Goal: Transaction & Acquisition: Download file/media

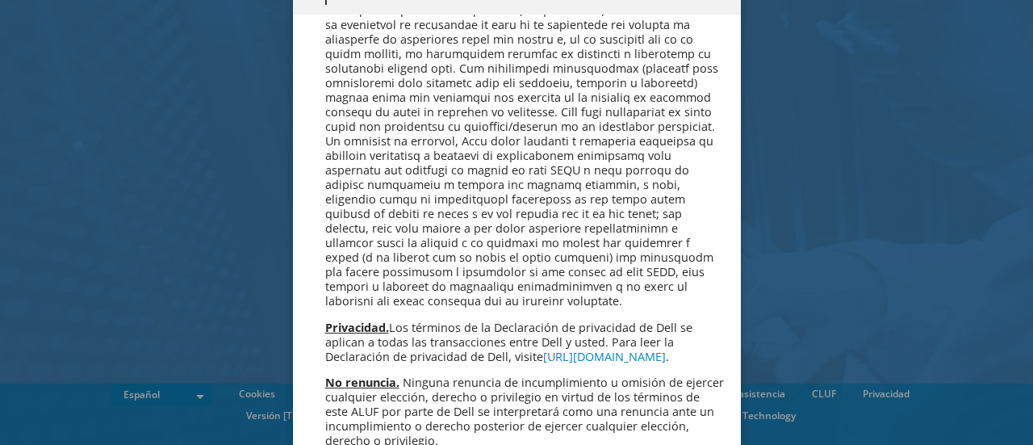
scroll to position [6842, 0]
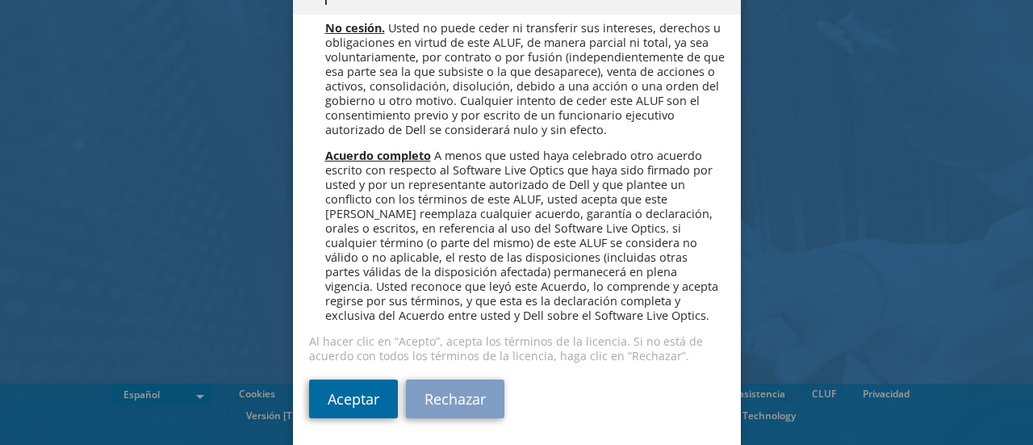
click at [344, 396] on link "Aceptar" at bounding box center [353, 398] width 89 height 39
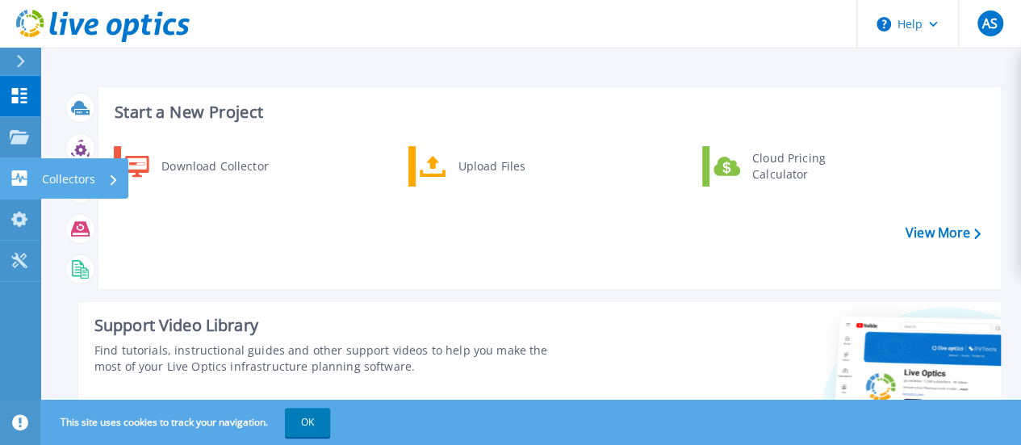
click at [76, 180] on p "Collectors" at bounding box center [68, 179] width 53 height 42
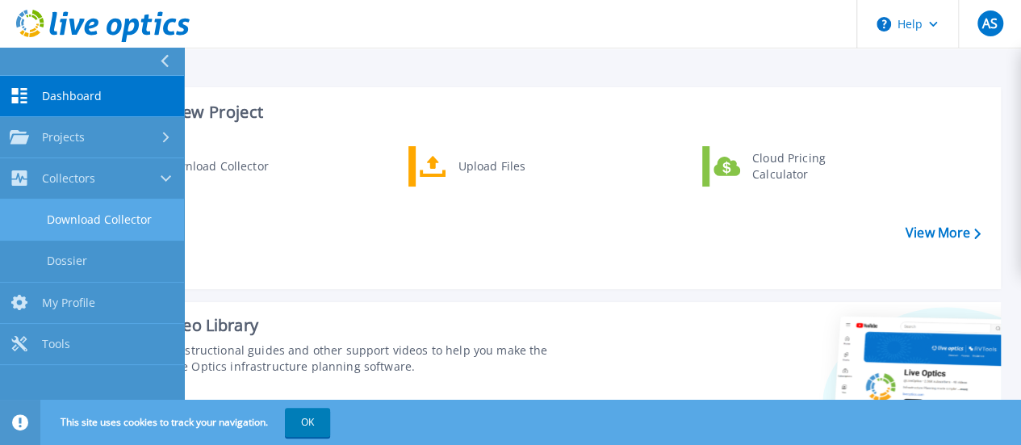
click at [98, 220] on link "Download Collector" at bounding box center [92, 219] width 184 height 41
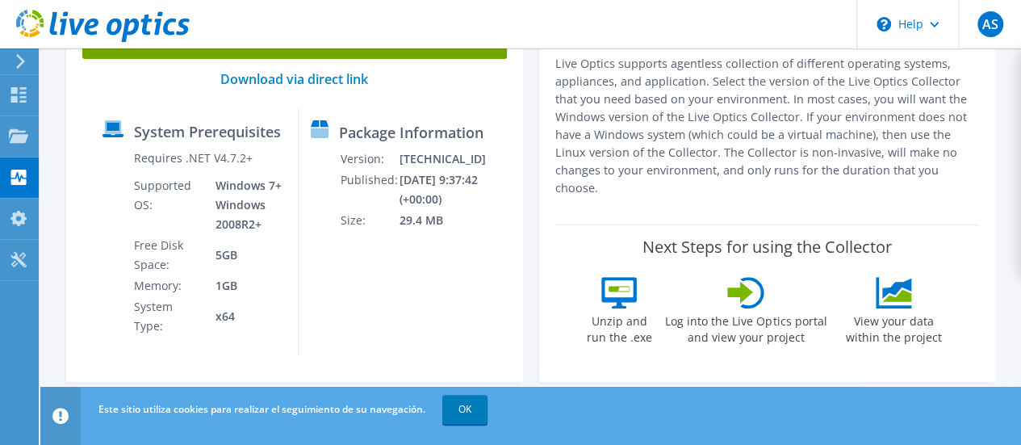
scroll to position [81, 0]
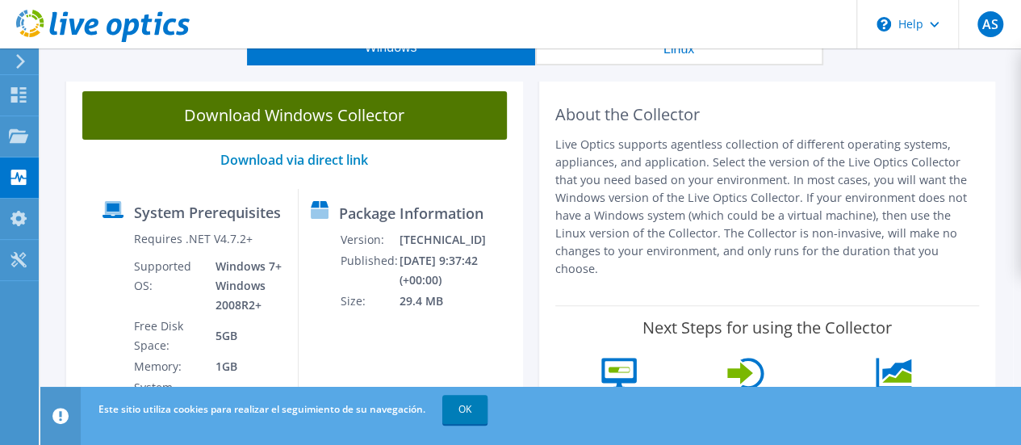
click at [349, 108] on link "Download Windows Collector" at bounding box center [294, 115] width 424 height 48
